Goal: Find specific page/section: Find specific page/section

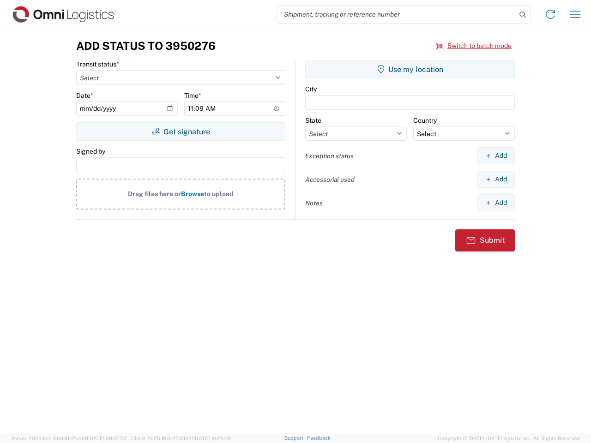
click at [397, 14] on input "search" at bounding box center [396, 15] width 239 height 18
click at [523, 15] on icon at bounding box center [522, 14] width 13 height 13
click at [550, 14] on icon at bounding box center [550, 14] width 15 height 15
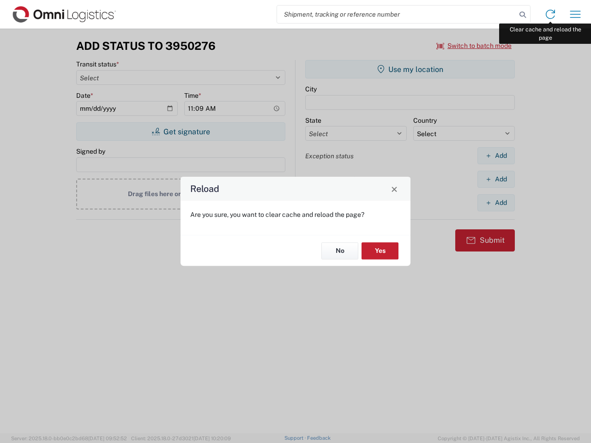
click at [575, 14] on div "Reload Are you sure, you want to clear cache and reload the page? No Yes" at bounding box center [295, 221] width 591 height 443
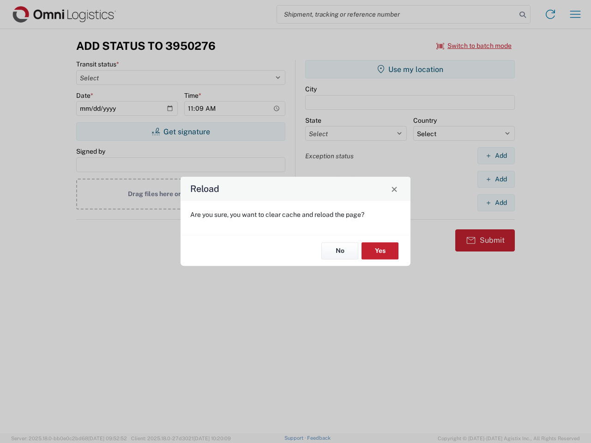
click at [474, 46] on div "Reload Are you sure, you want to clear cache and reload the page? No Yes" at bounding box center [295, 221] width 591 height 443
click at [181, 132] on div "Reload Are you sure, you want to clear cache and reload the page? No Yes" at bounding box center [295, 221] width 591 height 443
click at [410, 69] on div "Reload Are you sure, you want to clear cache and reload the page? No Yes" at bounding box center [295, 221] width 591 height 443
click at [496, 156] on div "Reload Are you sure, you want to clear cache and reload the page? No Yes" at bounding box center [295, 221] width 591 height 443
click at [496, 179] on div "Reload Are you sure, you want to clear cache and reload the page? No Yes" at bounding box center [295, 221] width 591 height 443
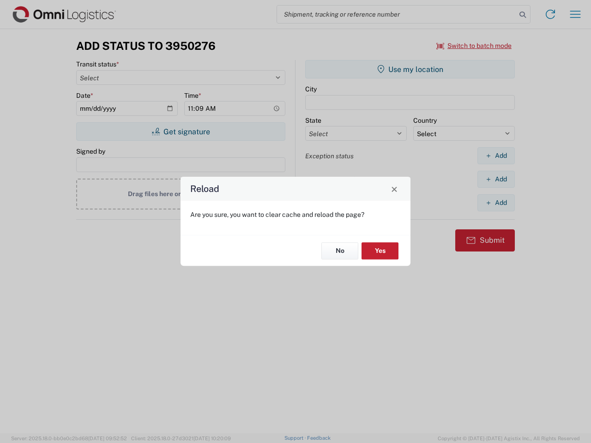
click at [496, 203] on div "Reload Are you sure, you want to clear cache and reload the page? No Yes" at bounding box center [295, 221] width 591 height 443
